Goal: Find specific page/section: Find specific page/section

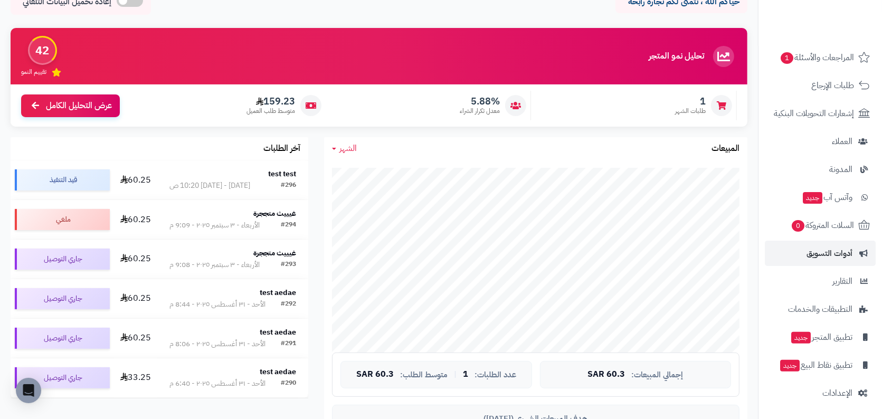
scroll to position [71, 0]
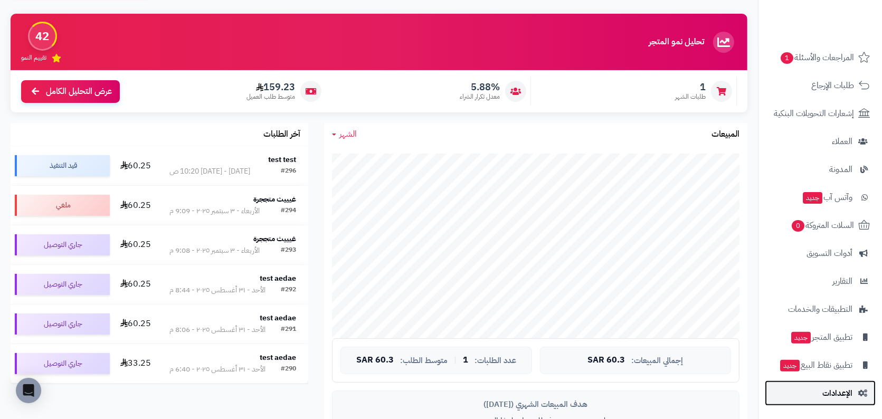
click at [833, 397] on span "الإعدادات" at bounding box center [837, 393] width 30 height 15
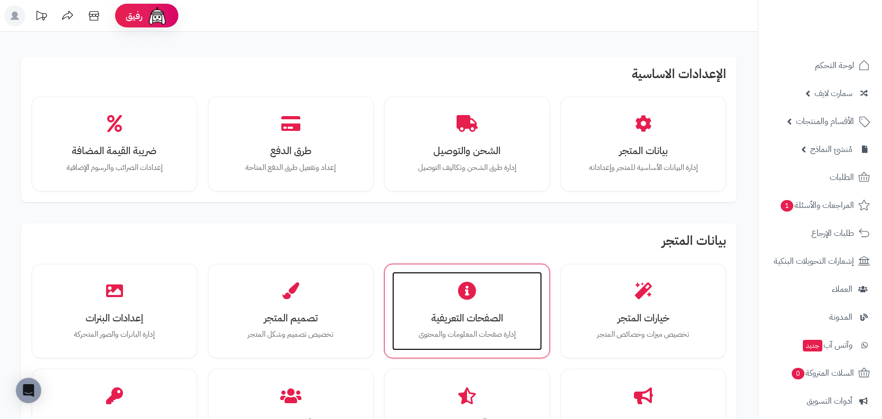
click at [478, 285] on div "الصفحات التعريفية إدارة صفحات المعلومات والمحتوى" at bounding box center [467, 311] width 150 height 79
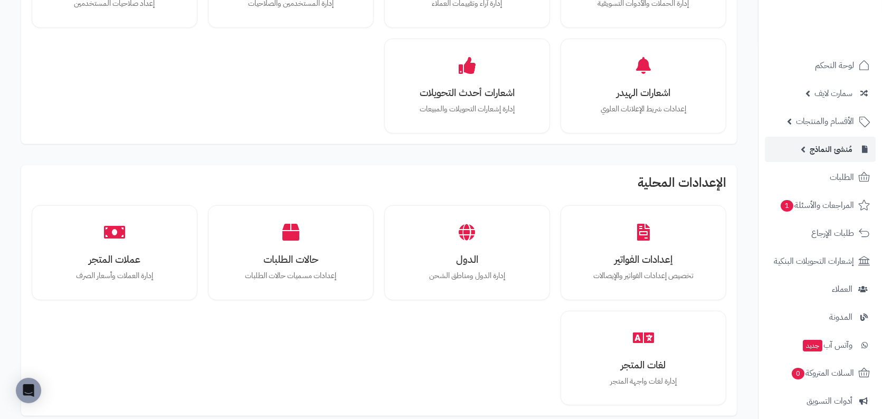
scroll to position [434, 0]
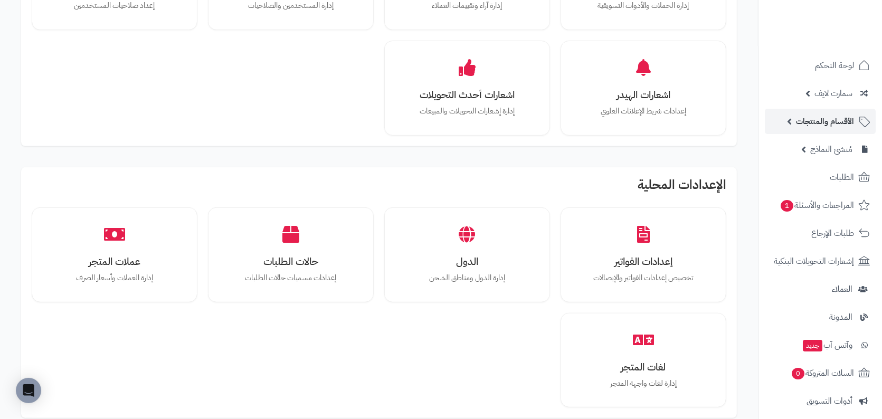
click at [829, 114] on span "الأقسام والمنتجات" at bounding box center [825, 121] width 58 height 15
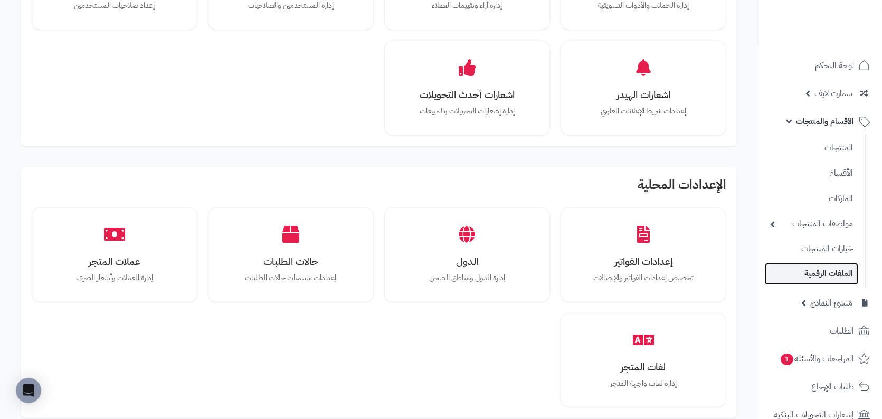
click at [816, 264] on link "الملفات الرقمية" at bounding box center [810, 274] width 93 height 22
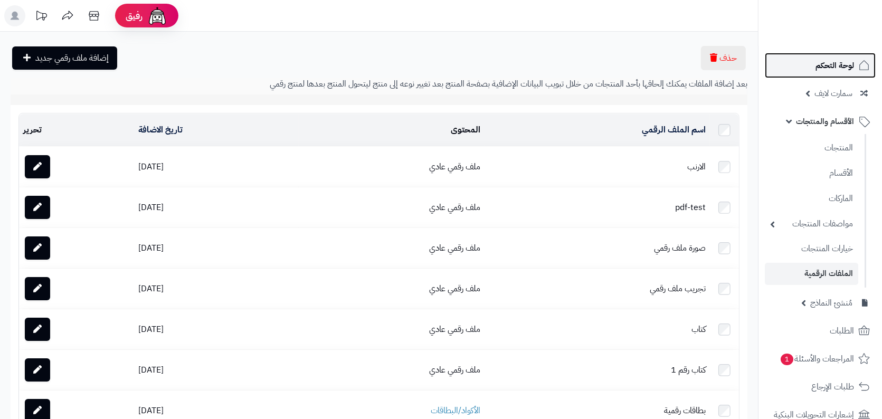
click at [847, 63] on span "لوحة التحكم" at bounding box center [834, 65] width 39 height 15
